Goal: Task Accomplishment & Management: Manage account settings

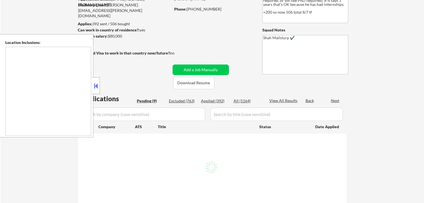
select select ""pending""
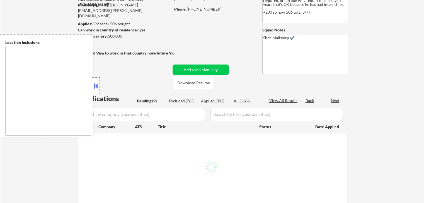
select select ""pending""
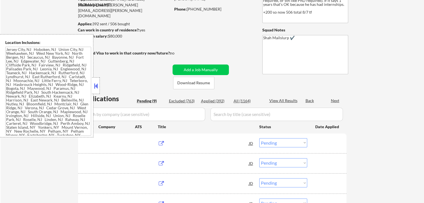
type textarea "[GEOGRAPHIC_DATA], [GEOGRAPHIC_DATA] [GEOGRAPHIC_DATA], [GEOGRAPHIC_DATA] [GEOG…"
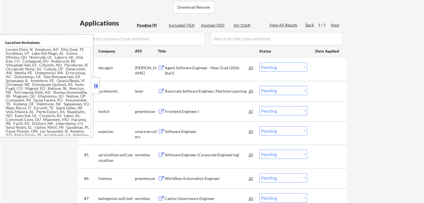
scroll to position [112, 0]
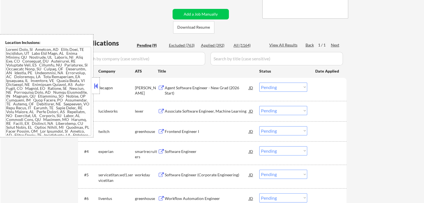
click at [163, 87] on button at bounding box center [161, 88] width 7 height 5
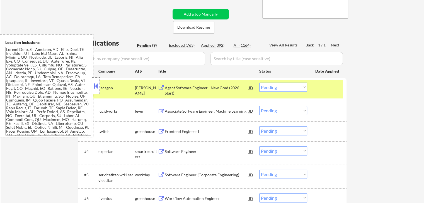
click at [291, 90] on select "Choose an option... Pending Applied Excluded (Questions) Excluded (Expired) Exc…" at bounding box center [283, 87] width 48 height 9
select select ""excluded""
click at [259, 83] on select "Choose an option... Pending Applied Excluded (Questions) Excluded (Expired) Exc…" at bounding box center [283, 87] width 48 height 9
click at [162, 87] on button at bounding box center [161, 88] width 7 height 5
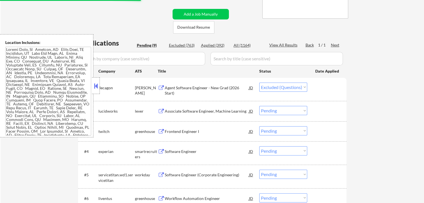
scroll to position [67, 0]
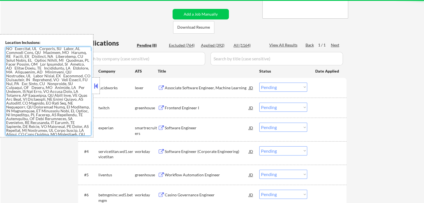
click at [162, 86] on button at bounding box center [161, 88] width 7 height 5
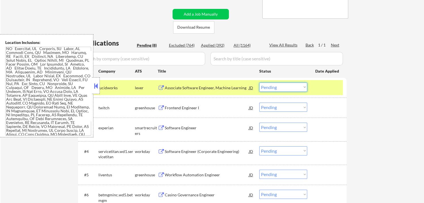
click at [285, 90] on select "Choose an option... Pending Applied Excluded (Questions) Excluded (Expired) Exc…" at bounding box center [283, 87] width 48 height 9
click at [259, 83] on select "Choose an option... Pending Applied Excluded (Questions) Excluded (Expired) Exc…" at bounding box center [283, 87] width 48 height 9
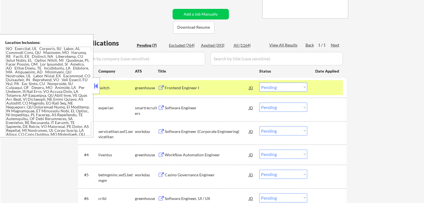
click at [160, 88] on button at bounding box center [161, 88] width 7 height 5
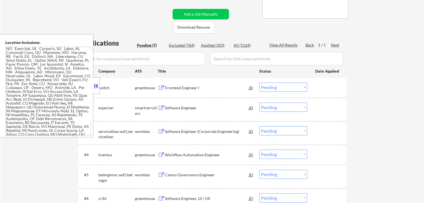
click at [288, 87] on select "Choose an option... Pending Applied Excluded (Questions) Excluded (Expired) Exc…" at bounding box center [283, 87] width 48 height 9
click at [259, 83] on select "Choose an option... Pending Applied Excluded (Questions) Excluded (Expired) Exc…" at bounding box center [283, 87] width 48 height 9
click at [159, 108] on button at bounding box center [161, 108] width 7 height 5
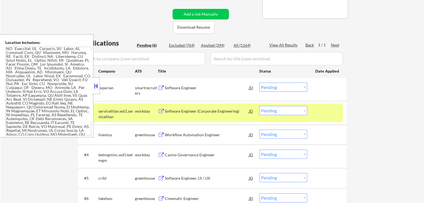
click at [280, 86] on select "Choose an option... Pending Applied Excluded (Questions) Excluded (Expired) Exc…" at bounding box center [283, 87] width 48 height 9
click at [259, 83] on select "Choose an option... Pending Applied Excluded (Questions) Excluded (Expired) Exc…" at bounding box center [283, 87] width 48 height 9
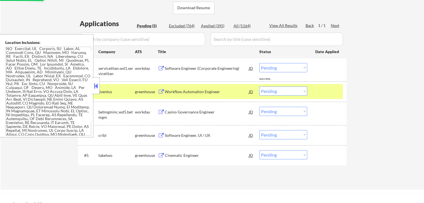
scroll to position [139, 0]
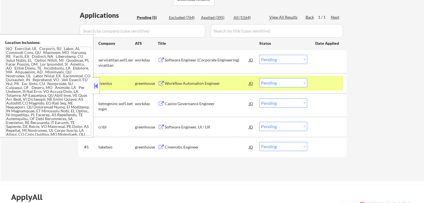
click at [159, 59] on button at bounding box center [161, 60] width 7 height 5
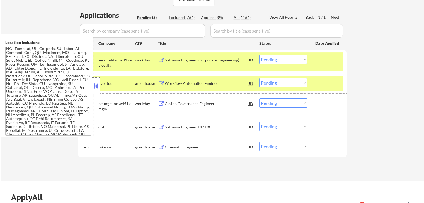
click at [287, 60] on select "Choose an option... Pending Applied Excluded (Questions) Excluded (Expired) Exc…" at bounding box center [283, 59] width 48 height 9
click at [259, 55] on select "Choose an option... Pending Applied Excluded (Questions) Excluded (Expired) Exc…" at bounding box center [283, 59] width 48 height 9
click at [163, 83] on button at bounding box center [161, 83] width 7 height 5
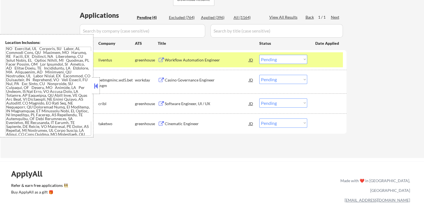
drag, startPoint x: 276, startPoint y: 59, endPoint x: 275, endPoint y: 62, distance: 2.8
click at [276, 59] on select "Choose an option... Pending Applied Excluded (Questions) Excluded (Expired) Exc…" at bounding box center [283, 59] width 48 height 9
click at [259, 55] on select "Choose an option... Pending Applied Excluded (Questions) Excluded (Expired) Exc…" at bounding box center [283, 59] width 48 height 9
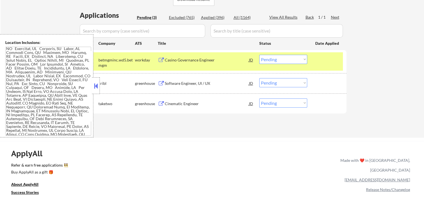
click at [161, 58] on button at bounding box center [161, 60] width 7 height 5
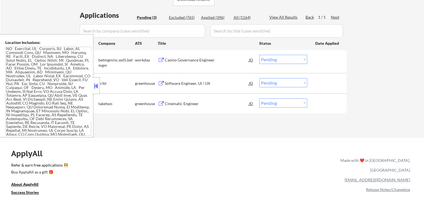
click at [275, 60] on select "Choose an option... Pending Applied Excluded (Questions) Excluded (Expired) Exc…" at bounding box center [283, 59] width 48 height 9
click at [259, 55] on select "Choose an option... Pending Applied Excluded (Questions) Excluded (Expired) Exc…" at bounding box center [283, 59] width 48 height 9
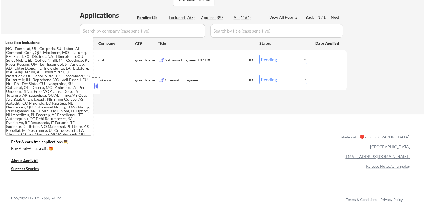
click at [161, 59] on button at bounding box center [161, 60] width 7 height 5
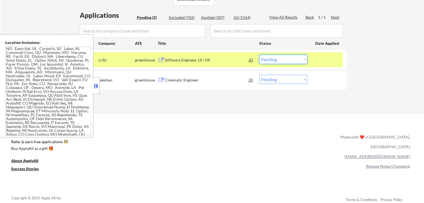
click at [298, 60] on select "Choose an option... Pending Applied Excluded (Questions) Excluded (Expired) Exc…" at bounding box center [283, 59] width 48 height 9
click at [259, 55] on select "Choose an option... Pending Applied Excluded (Questions) Excluded (Expired) Exc…" at bounding box center [283, 59] width 48 height 9
click at [162, 75] on div "Cinematic Engineer JD" at bounding box center [206, 80] width 96 height 10
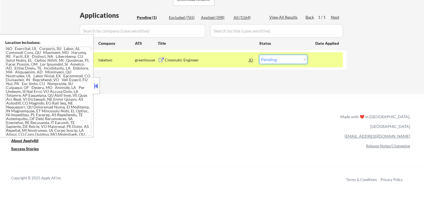
click at [272, 60] on select "Choose an option... Pending Applied Excluded (Questions) Excluded (Expired) Exc…" at bounding box center [283, 59] width 48 height 9
select select ""applied""
click at [259, 55] on select "Choose an option... Pending Applied Excluded (Questions) Excluded (Expired) Exc…" at bounding box center [283, 59] width 48 height 9
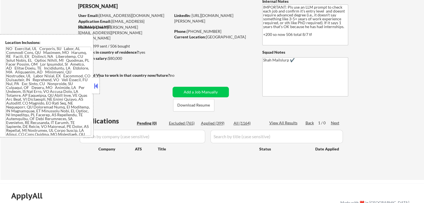
scroll to position [28, 0]
